Goal: Information Seeking & Learning: Learn about a topic

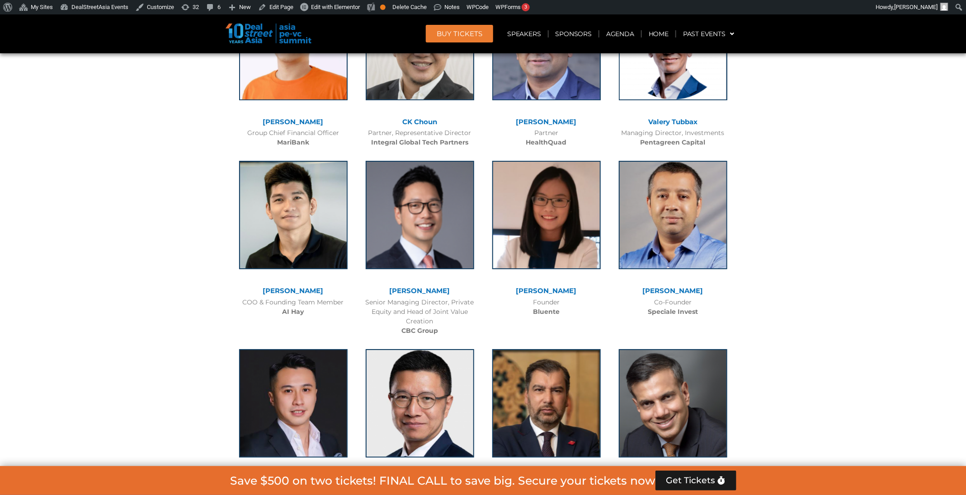
scroll to position [5358, 0]
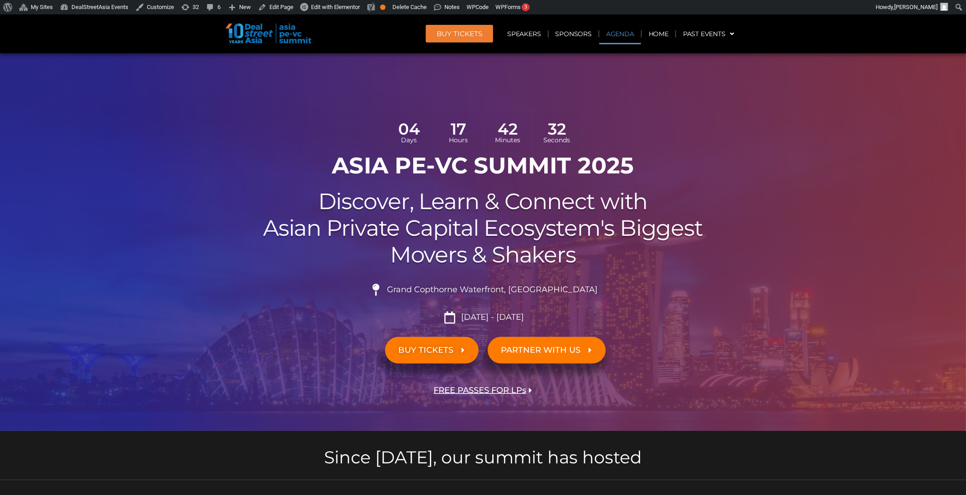
click at [613, 33] on link "Agenda" at bounding box center [620, 34] width 42 height 21
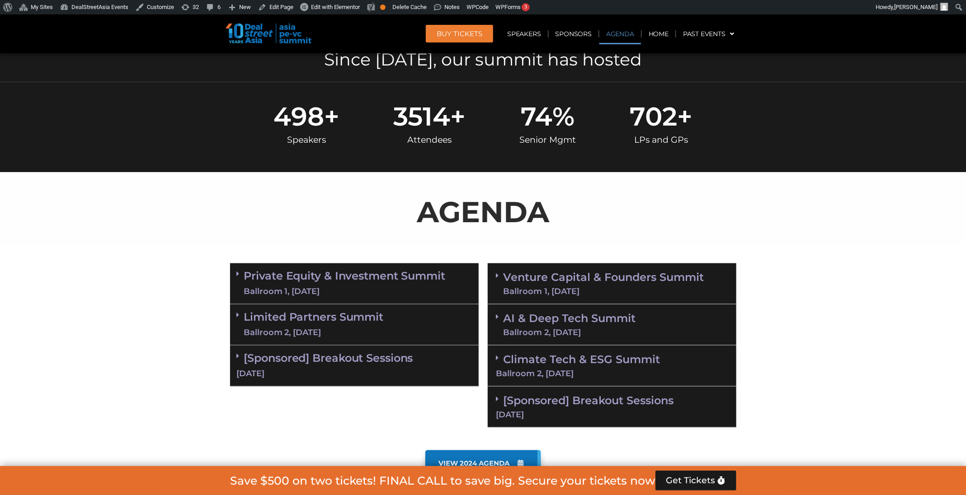
scroll to position [521, 0]
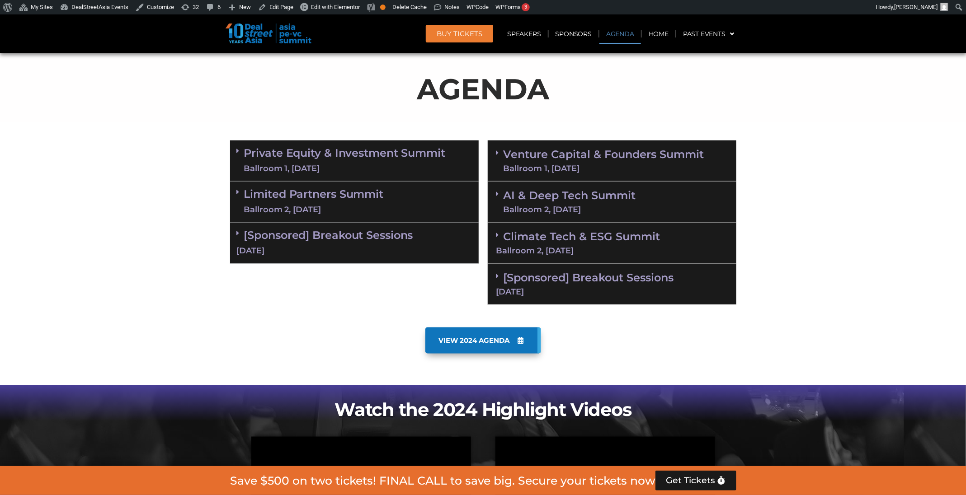
click at [575, 165] on div "Ballroom 1, [DATE]" at bounding box center [603, 169] width 201 height 8
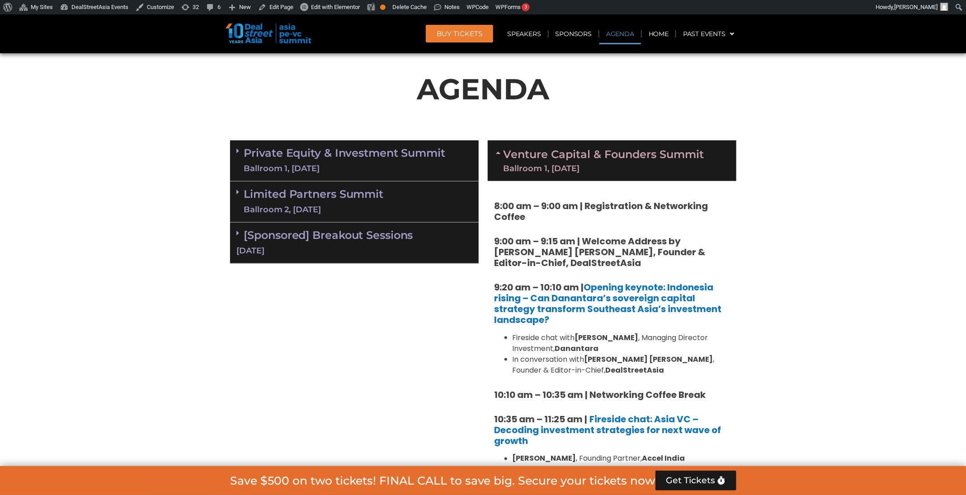
click at [381, 160] on link "Private Equity & Investment Summit Ballroom 1, 10 Sept" at bounding box center [345, 160] width 202 height 27
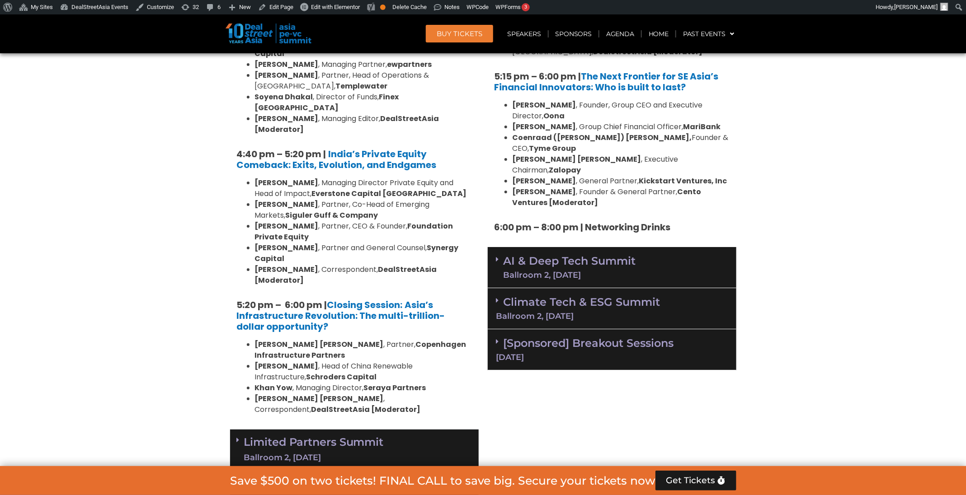
scroll to position [1744, 0]
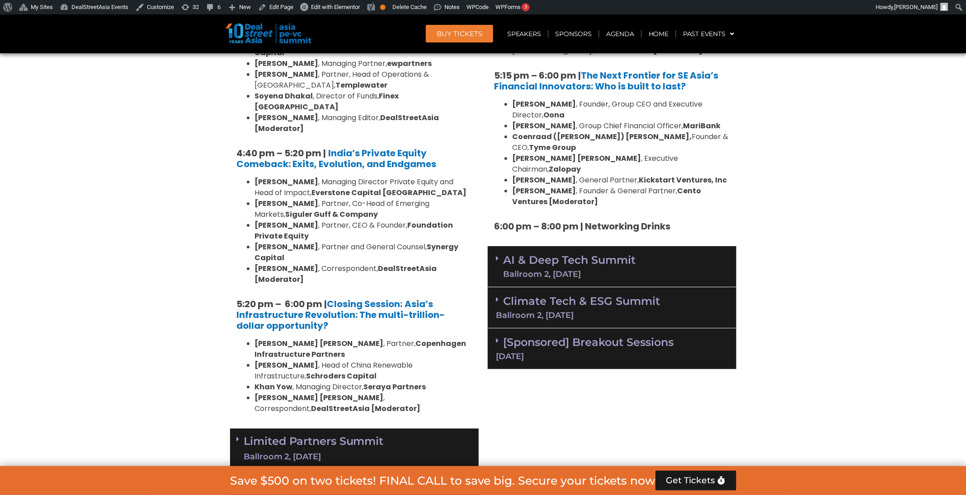
click at [400, 429] on div "Limited Partners Summit Ballroom 2, 10 Sept" at bounding box center [354, 449] width 249 height 41
click at [607, 270] on div "Ballroom 2, [DATE]" at bounding box center [569, 274] width 132 height 8
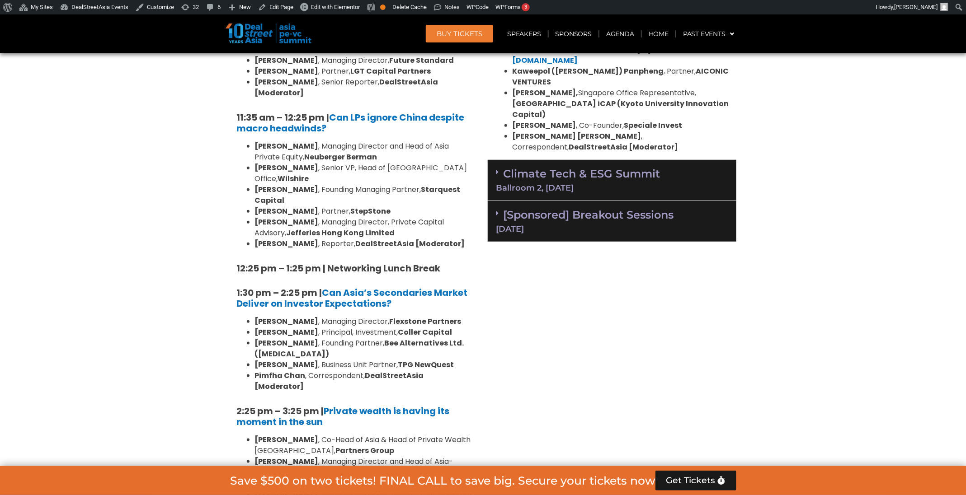
scroll to position [2313, 0]
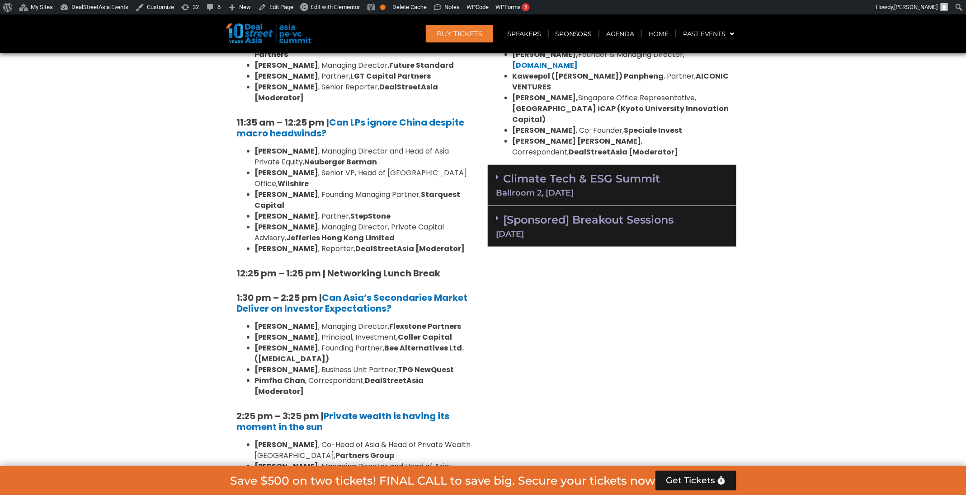
click at [568, 165] on div "Climate Tech & ESG Summit Ballroom 2, 11 Sept" at bounding box center [612, 185] width 249 height 41
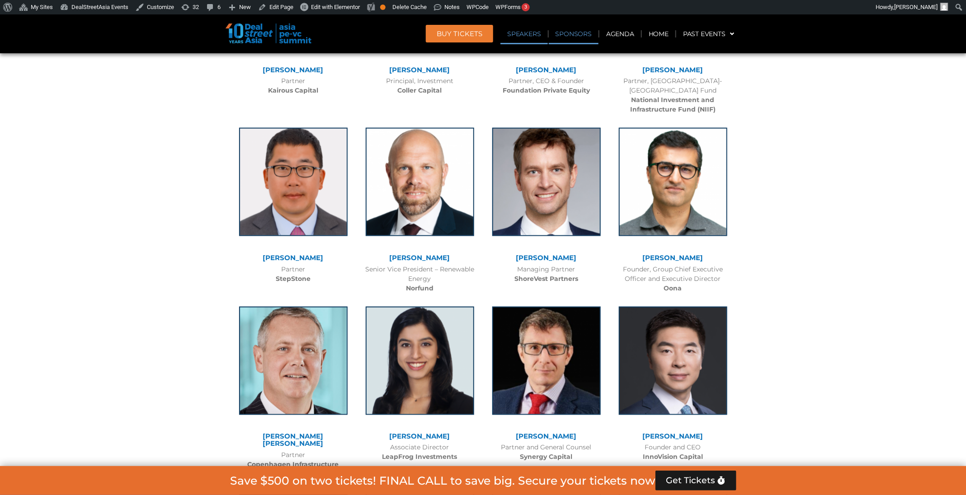
scroll to position [1594, 0]
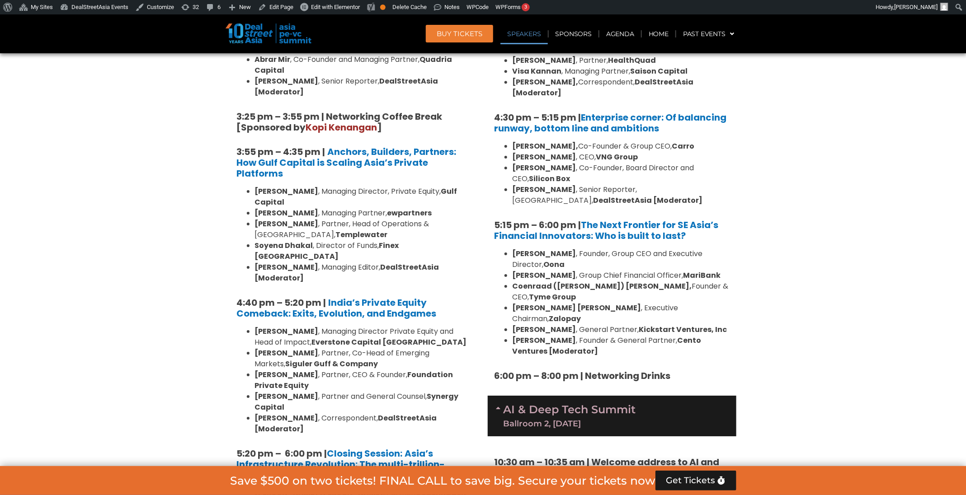
drag, startPoint x: 294, startPoint y: 264, endPoint x: 251, endPoint y: 254, distance: 43.6
click at [251, 326] on ul "Roshini Bakshi , Managing Director Private Equity and Head of Impact, Everstone…" at bounding box center [354, 380] width 235 height 108
copy li "Hywel Phillip , Partner and General Counsel, Synergy Capital"
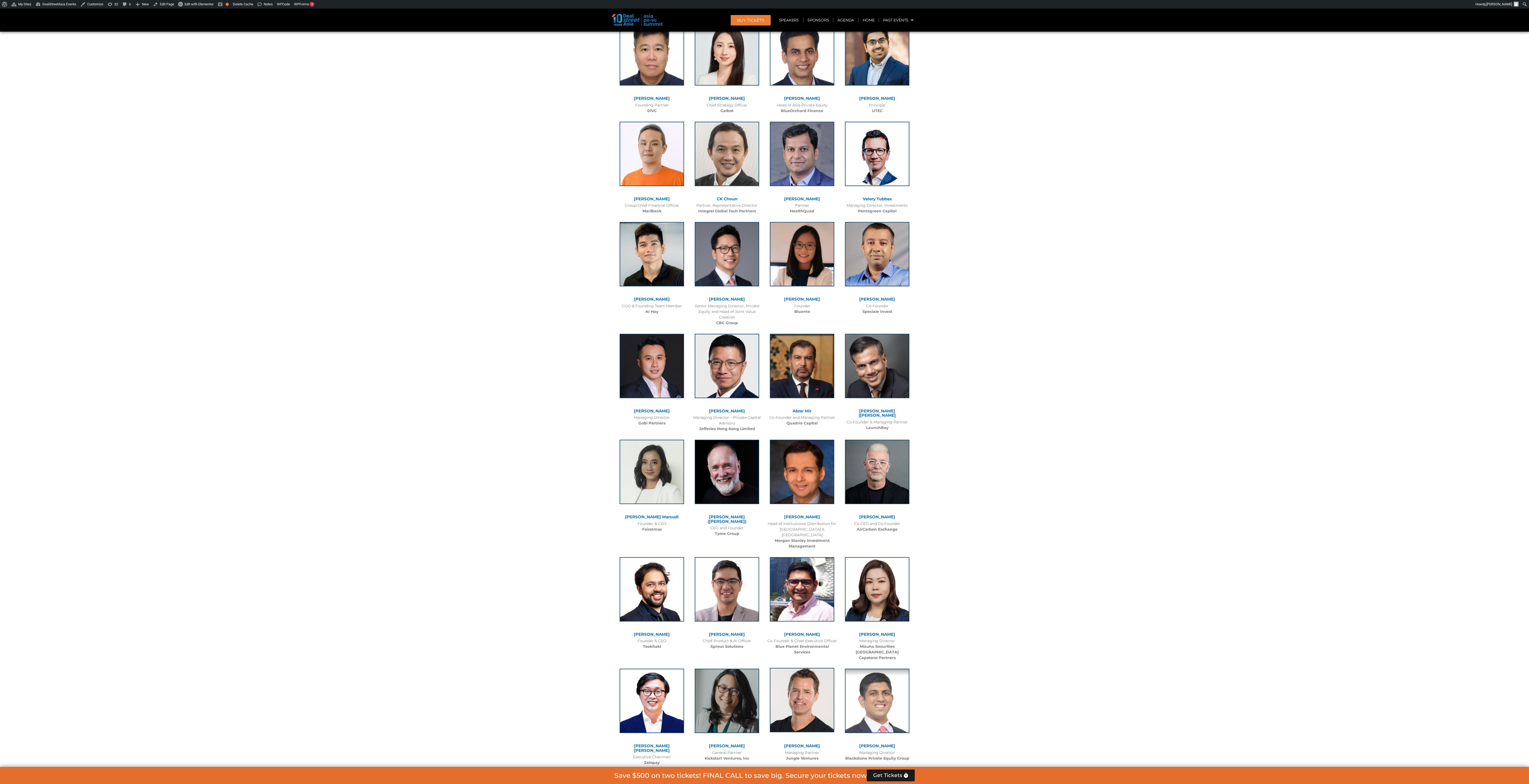
scroll to position [3443, 0]
